Goal: Task Accomplishment & Management: Manage account settings

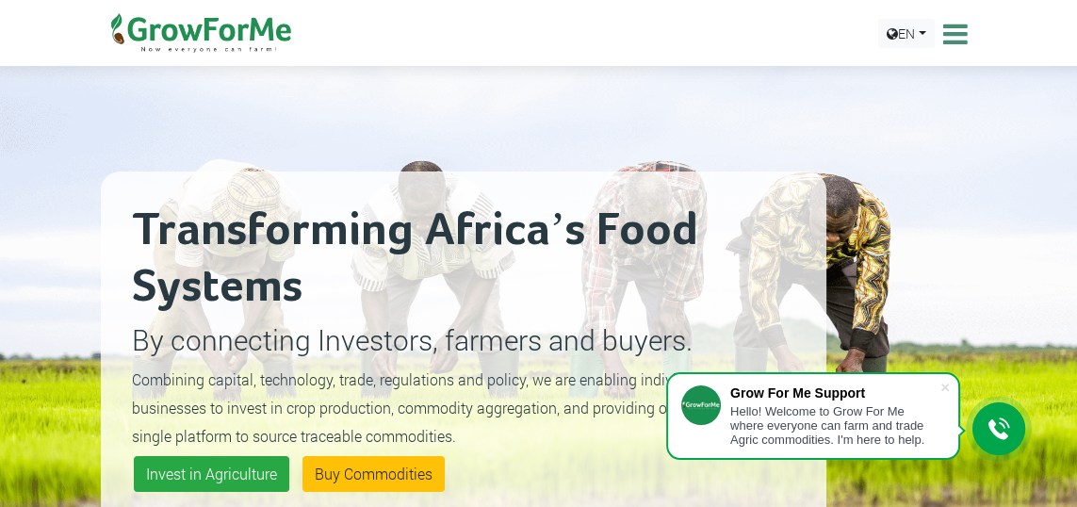
click at [954, 29] on icon at bounding box center [952, 34] width 29 height 28
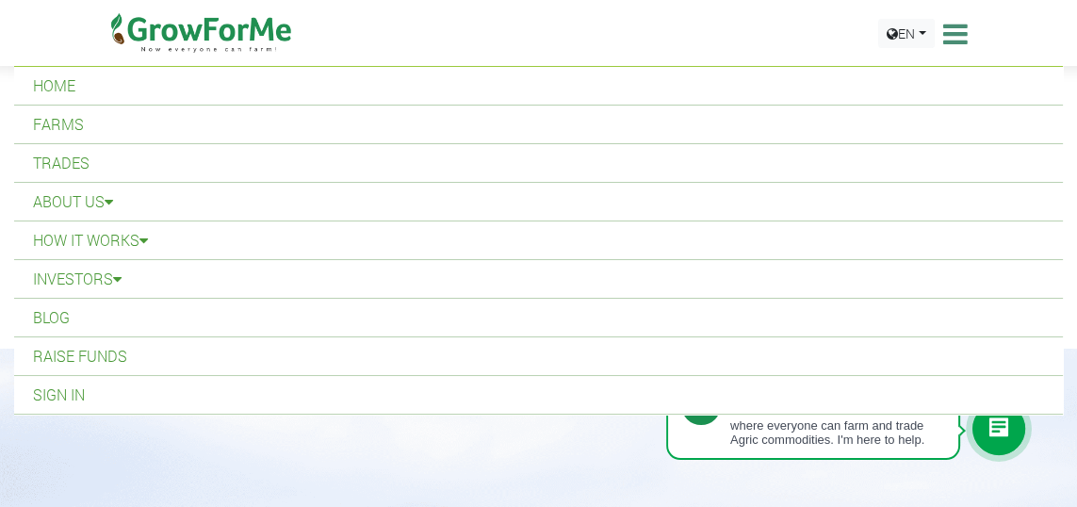
click at [87, 81] on link "Home" at bounding box center [538, 86] width 1048 height 38
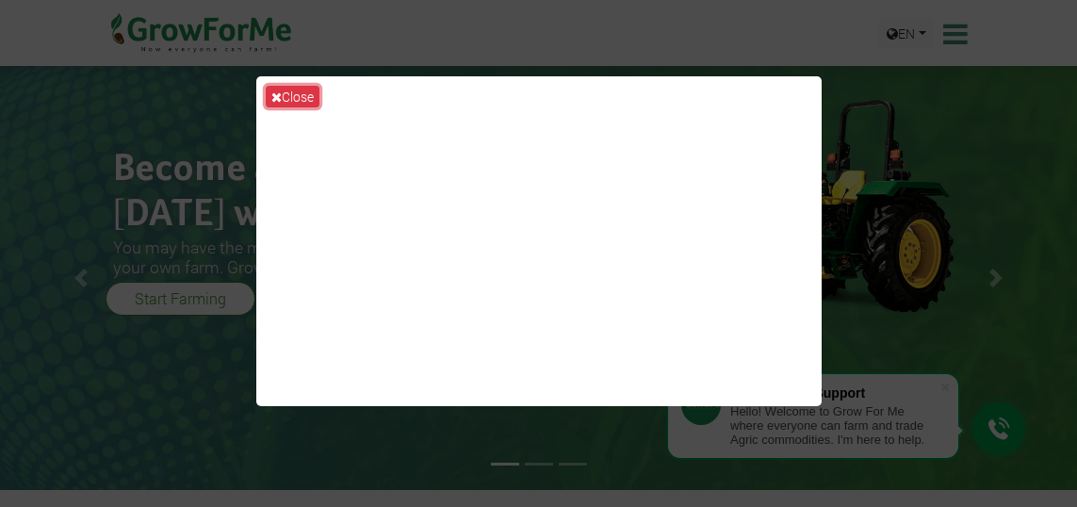
click at [301, 100] on button "Close" at bounding box center [293, 97] width 54 height 22
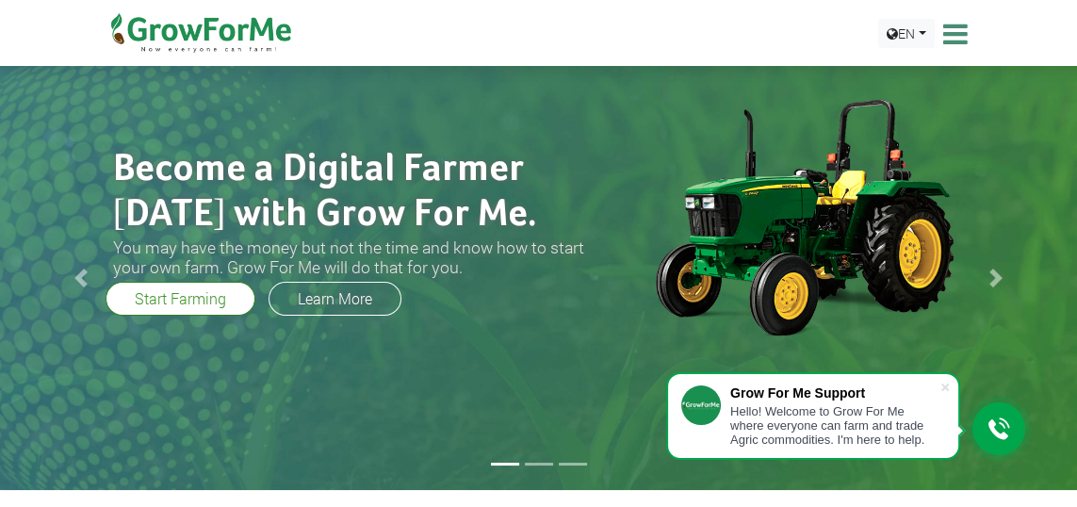
click at [951, 28] on icon at bounding box center [952, 34] width 29 height 28
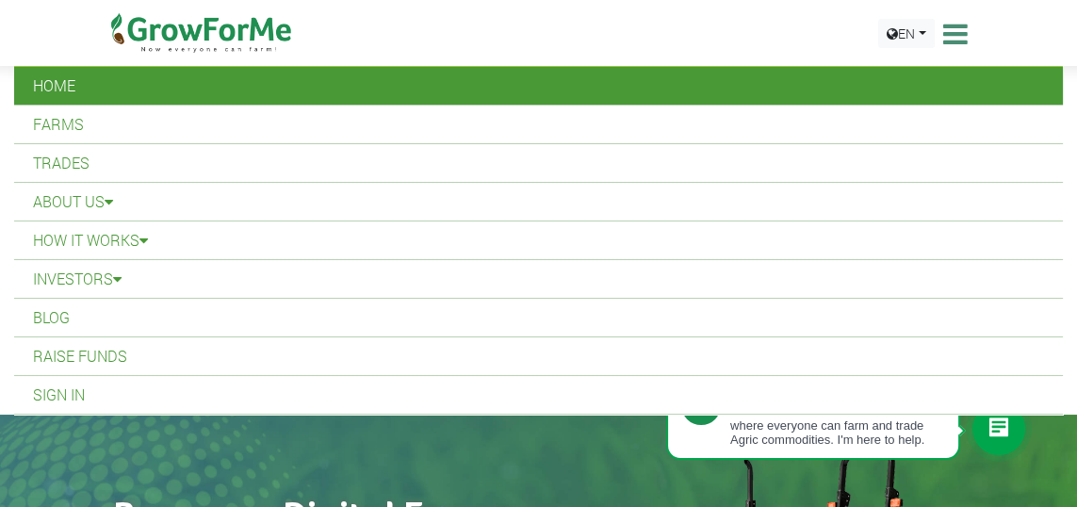
click at [85, 394] on link "Sign In" at bounding box center [538, 395] width 1048 height 38
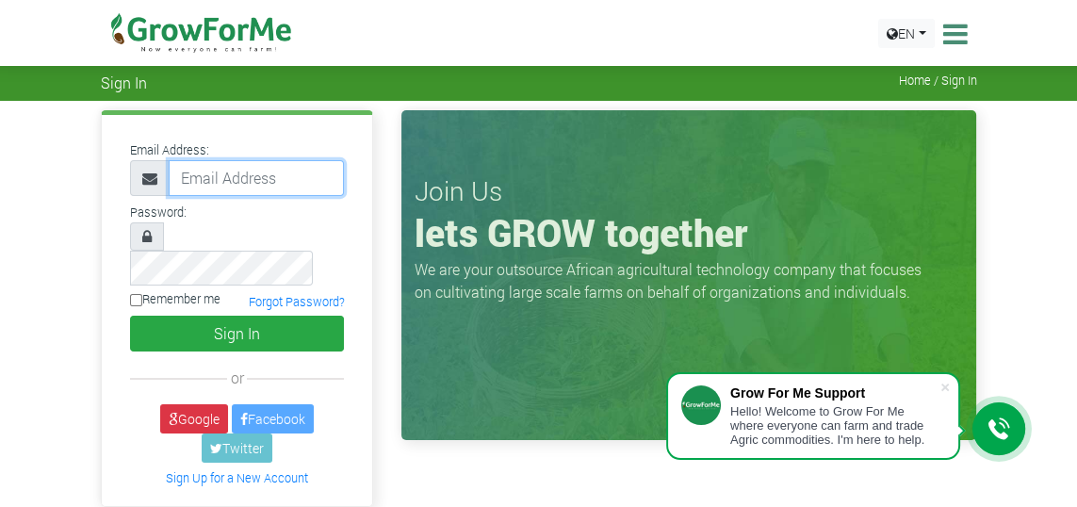
click at [184, 186] on input "email" at bounding box center [257, 178] width 176 height 36
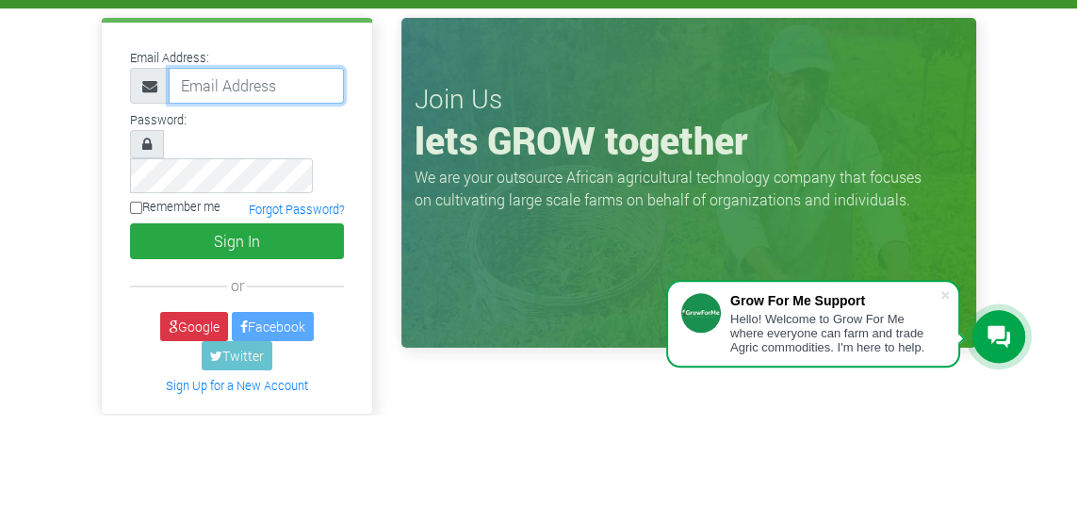
type input "[EMAIL_ADDRESS][DOMAIN_NAME]"
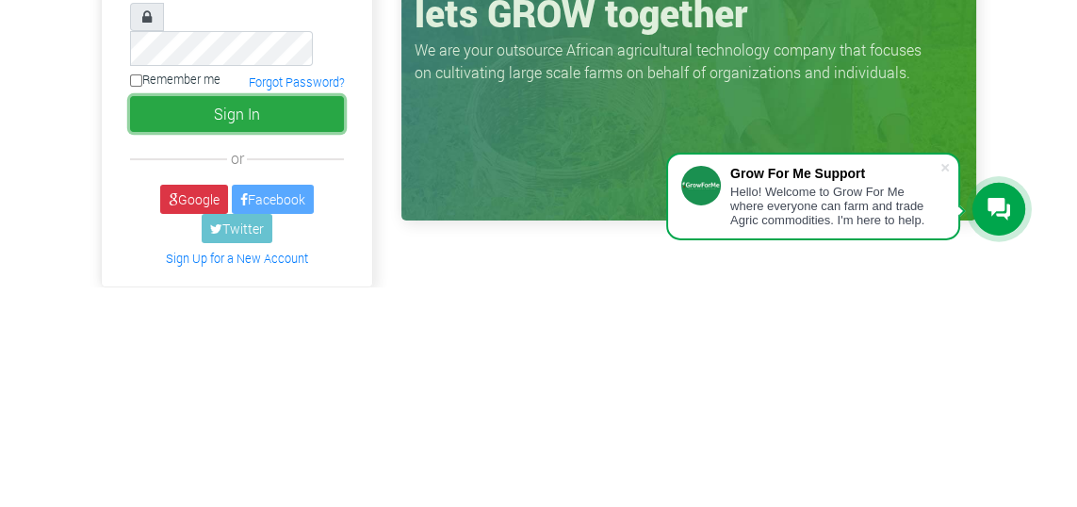
click at [268, 316] on button "Sign In" at bounding box center [237, 334] width 215 height 36
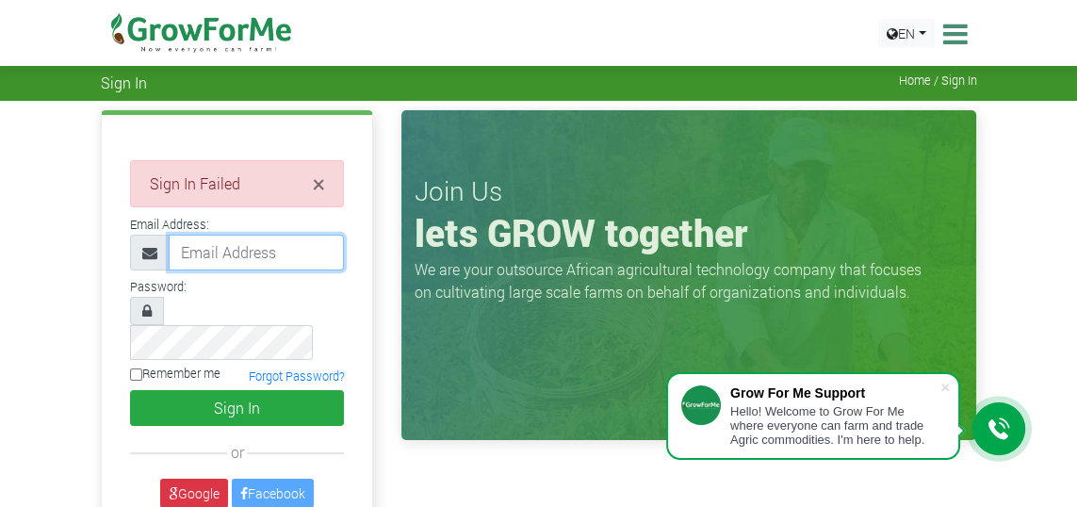
click at [237, 252] on input "email" at bounding box center [257, 253] width 176 height 36
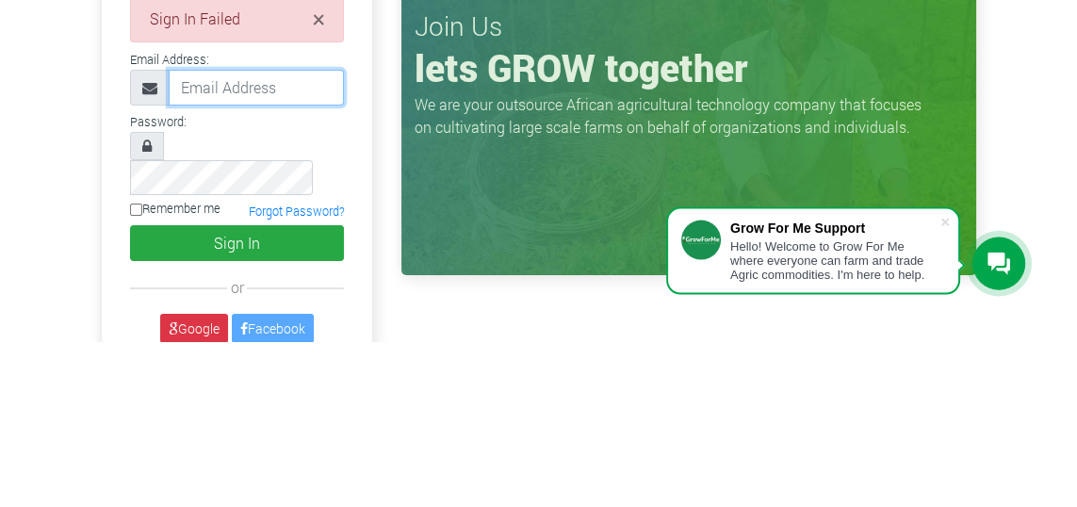
type input "collins2kgh@yahoo.co.uk"
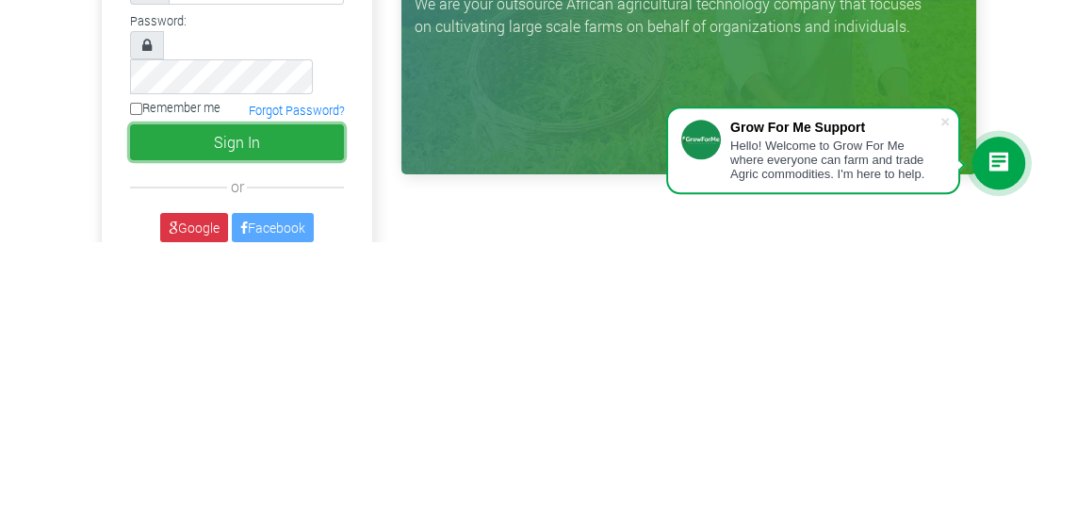
click at [277, 390] on button "Sign In" at bounding box center [237, 408] width 215 height 36
